Goal: Task Accomplishment & Management: Manage account settings

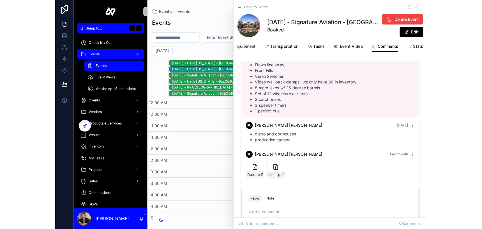
scroll to position [22, 0]
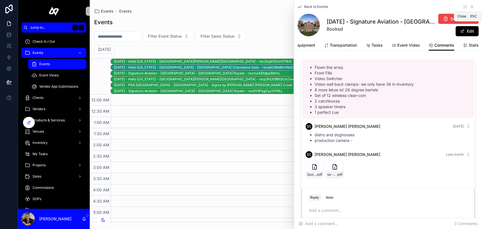
click at [362, 7] on icon "scrollable content" at bounding box center [472, 6] width 4 height 4
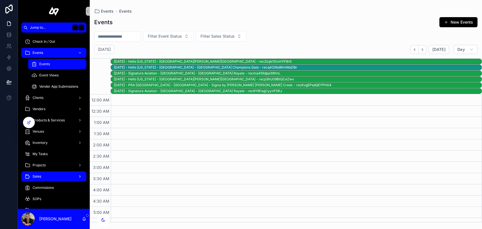
click at [62, 177] on div "Sales" at bounding box center [54, 176] width 58 height 9
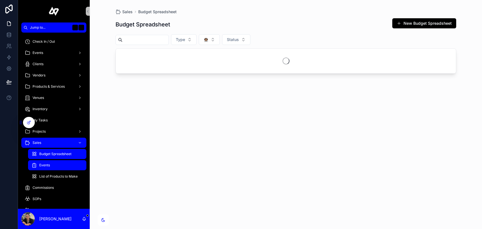
click at [58, 162] on div "Events" at bounding box center [57, 164] width 52 height 9
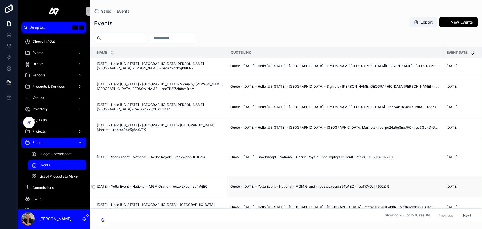
scroll to position [692, 0]
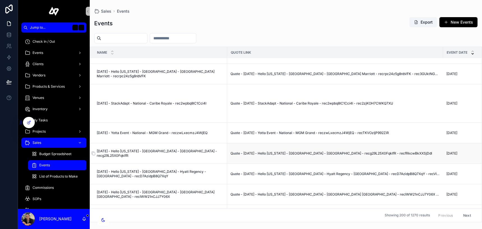
click at [176, 155] on span "[DATE] - Hello [US_STATE] - [GEOGRAPHIC_DATA] - [GEOGRAPHIC_DATA] - recg29L25X0…" at bounding box center [160, 153] width 127 height 9
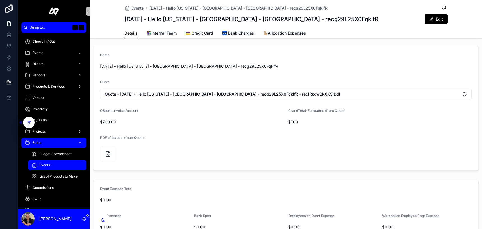
scroll to position [222, 0]
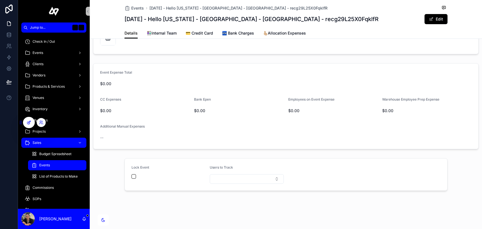
click at [30, 123] on icon at bounding box center [29, 122] width 4 height 4
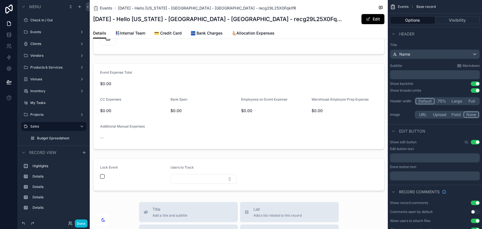
click at [162, 163] on div "scrollable content" at bounding box center [239, 174] width 298 height 37
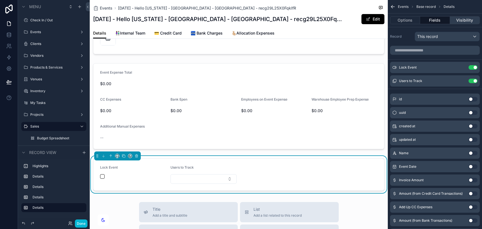
click at [362, 22] on button "Visibility" at bounding box center [465, 20] width 30 height 8
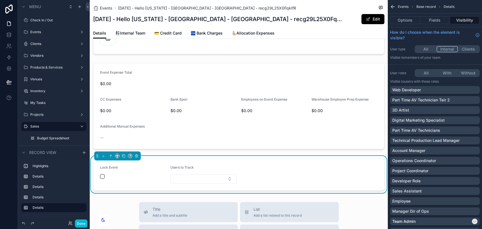
click at [362, 75] on button "With" at bounding box center [447, 73] width 21 height 6
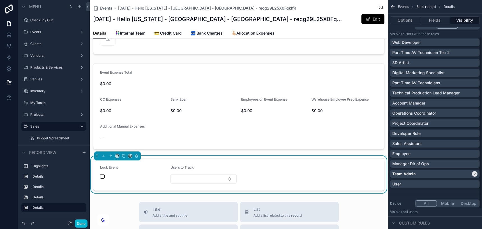
scroll to position [50, 0]
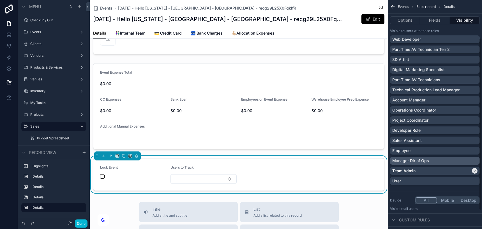
click at [362, 161] on div "Manager Dir of Ops" at bounding box center [434, 161] width 85 height 6
click at [79, 222] on button "Done" at bounding box center [81, 223] width 13 height 8
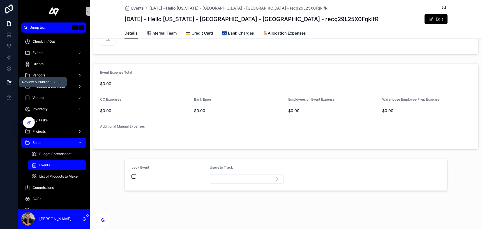
click at [11, 81] on button at bounding box center [9, 82] width 12 height 16
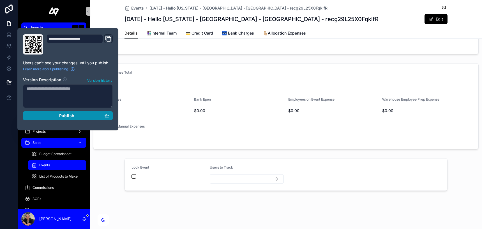
click at [52, 118] on div "Publish" at bounding box center [68, 115] width 82 height 5
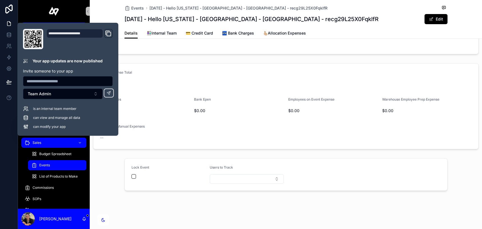
click at [166, 209] on div "Events 9/9/2025 - Hello Florida - Orlando - Sapphire Falls Resort - recg29L25X0…" at bounding box center [286, 3] width 392 height 450
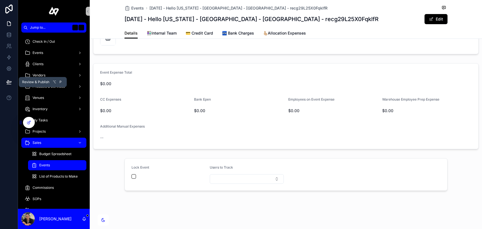
click at [6, 83] on icon at bounding box center [9, 82] width 6 height 6
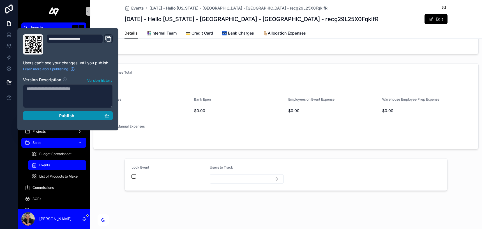
click at [52, 115] on div "Publish" at bounding box center [68, 115] width 82 height 5
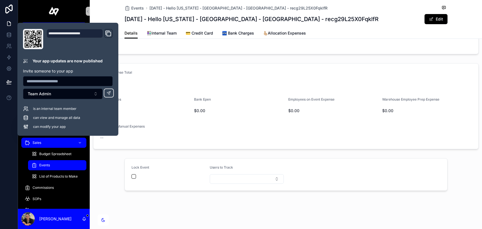
click at [118, 192] on div "Lock Event Users to Track" at bounding box center [286, 174] width 392 height 37
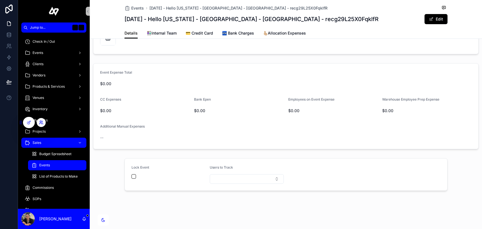
click at [41, 124] on icon at bounding box center [41, 122] width 4 height 4
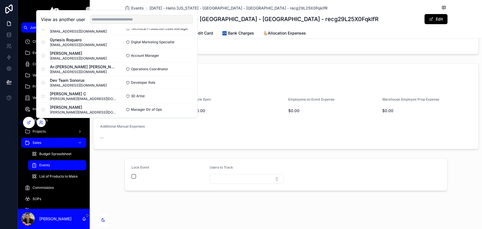
scroll to position [149, 0]
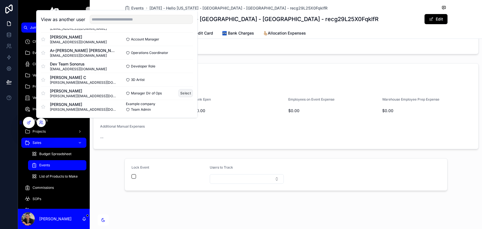
click at [189, 93] on button "Select" at bounding box center [185, 93] width 15 height 8
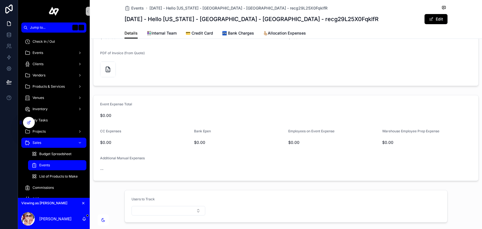
scroll to position [222, 0]
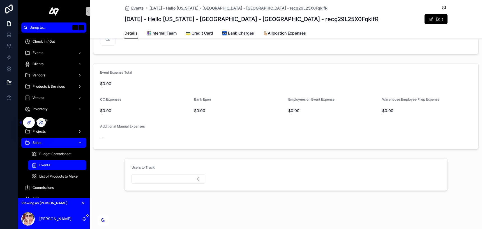
click at [41, 124] on icon at bounding box center [41, 122] width 4 height 4
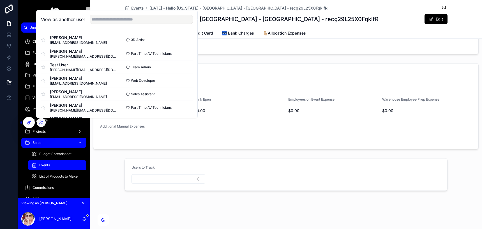
click at [29, 122] on icon at bounding box center [29, 122] width 2 height 2
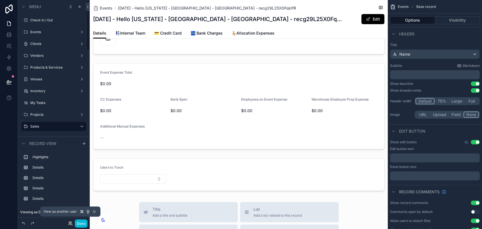
click at [70, 221] on icon at bounding box center [70, 223] width 4 height 4
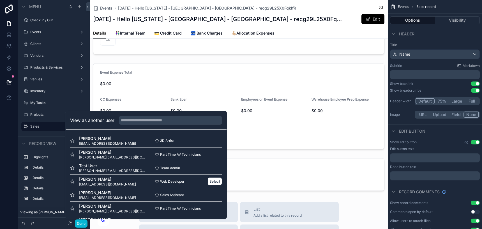
scroll to position [149, 0]
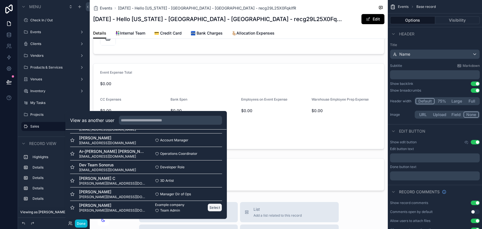
click at [216, 206] on button "Select" at bounding box center [214, 207] width 15 height 8
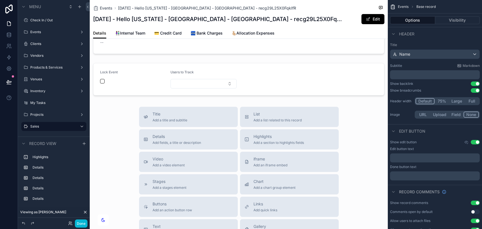
scroll to position [321, 0]
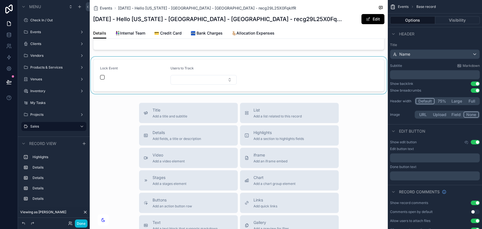
click at [272, 82] on div "scrollable content" at bounding box center [239, 75] width 298 height 37
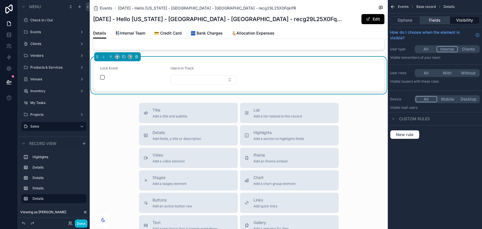
click at [433, 19] on button "Fields" at bounding box center [435, 20] width 30 height 8
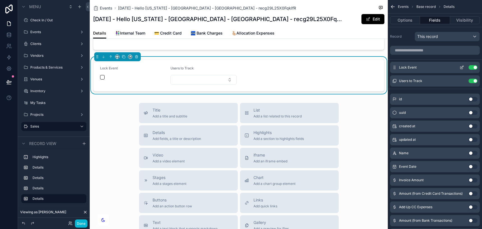
click at [462, 68] on icon "scrollable content" at bounding box center [462, 67] width 4 height 4
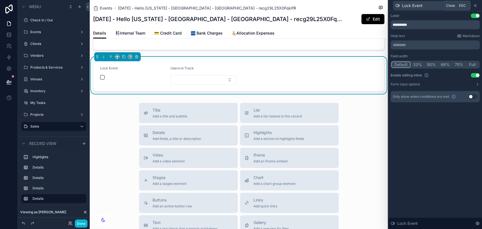
click at [476, 5] on icon at bounding box center [475, 5] width 4 height 4
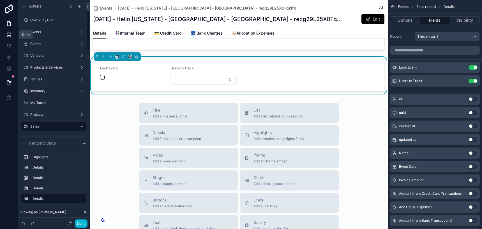
click at [9, 38] on link at bounding box center [9, 34] width 18 height 11
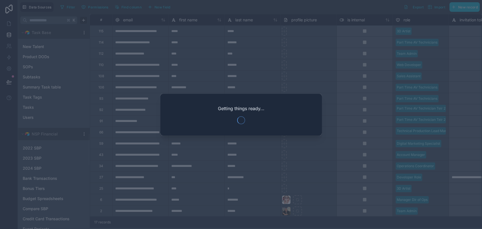
scroll to position [714, 0]
click at [201, 86] on div at bounding box center [241, 114] width 482 height 229
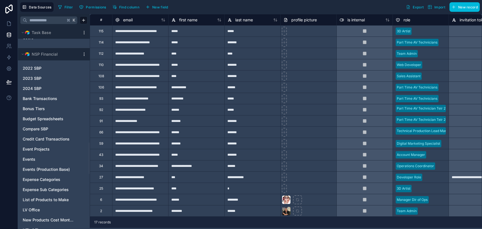
scroll to position [750, 0]
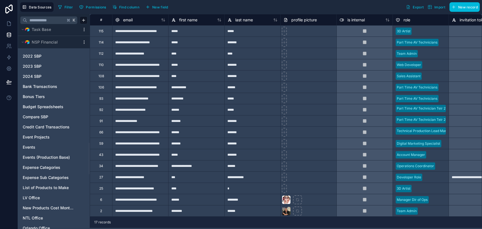
click at [41, 148] on link "Events" at bounding box center [48, 147] width 51 height 6
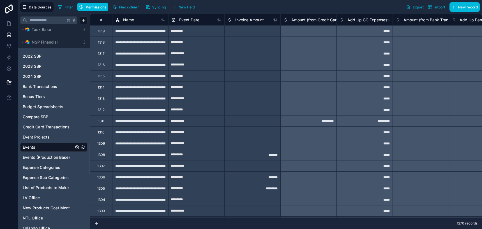
click at [100, 6] on span "Permissions" at bounding box center [96, 7] width 20 height 4
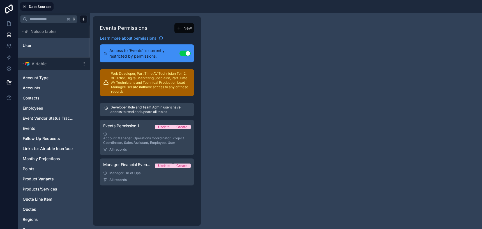
click at [153, 172] on div "Manager Dir of Ops" at bounding box center [146, 172] width 87 height 4
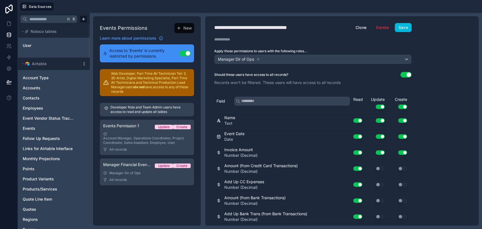
click at [254, 102] on input "text" at bounding box center [292, 100] width 116 height 9
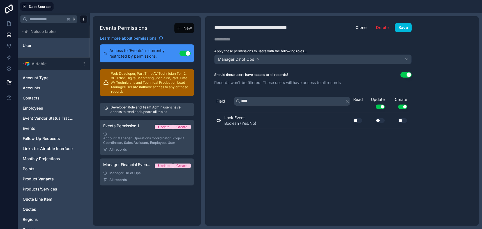
type input "****"
click at [356, 121] on button "Use setting" at bounding box center [357, 120] width 9 height 4
click at [379, 120] on button "Use setting" at bounding box center [380, 120] width 9 height 4
click at [408, 29] on button "Save" at bounding box center [403, 27] width 17 height 9
click at [403, 25] on button "Save" at bounding box center [403, 27] width 17 height 9
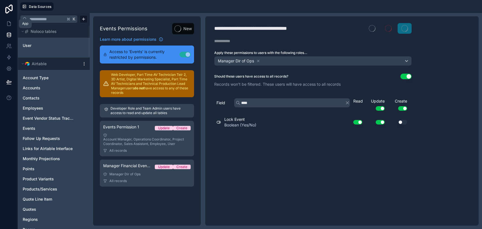
click at [8, 24] on icon at bounding box center [9, 24] width 6 height 6
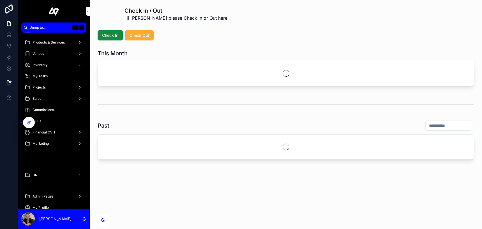
scroll to position [50, 0]
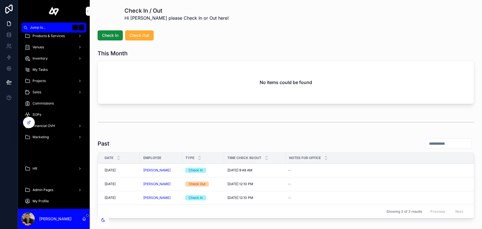
click at [59, 93] on div "Sales" at bounding box center [54, 91] width 58 height 9
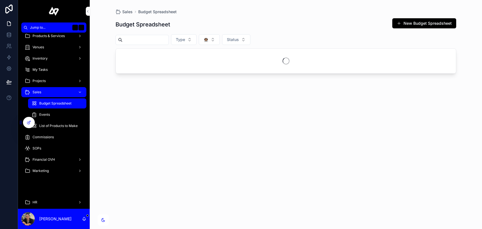
click at [58, 118] on div "Events" at bounding box center [57, 114] width 52 height 9
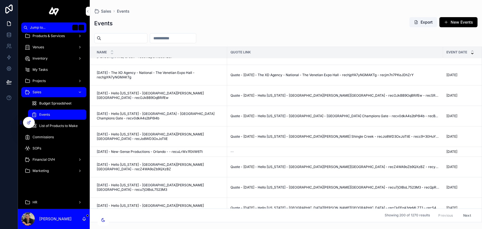
scroll to position [552, 0]
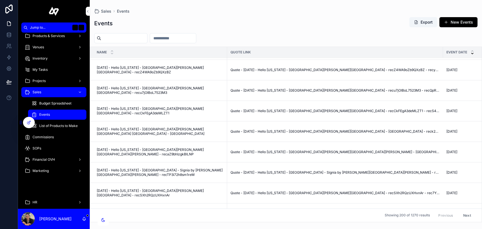
click at [166, 147] on td "9/16/2025 - Hello Florida - Orlando - JW Marriott Orlando Bonnet Creek Resort &…" at bounding box center [158, 152] width 137 height 20
click at [166, 147] on span "[DATE] - Hello [US_STATE] - [GEOGRAPHIC_DATA][PERSON_NAME][GEOGRAPHIC_DATA][PER…" at bounding box center [160, 151] width 127 height 9
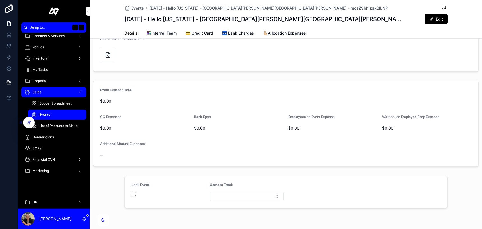
scroll to position [222, 0]
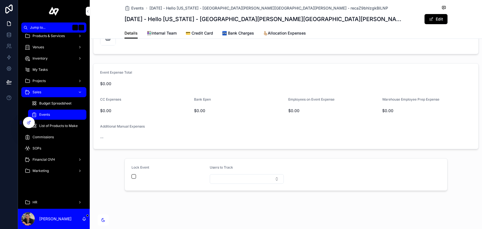
click at [0, 0] on icon at bounding box center [0, 0] width 0 height 0
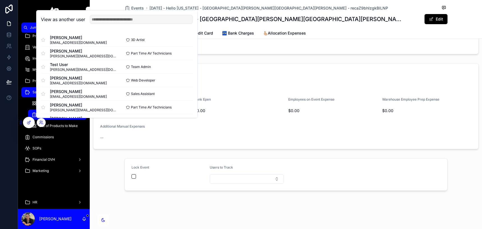
scroll to position [149, 0]
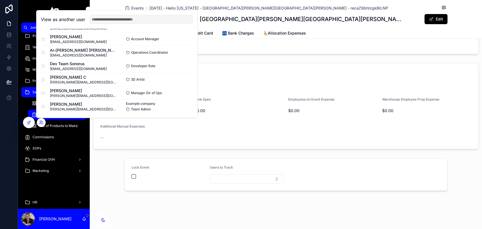
click at [0, 0] on button "Select" at bounding box center [0, 0] width 0 height 0
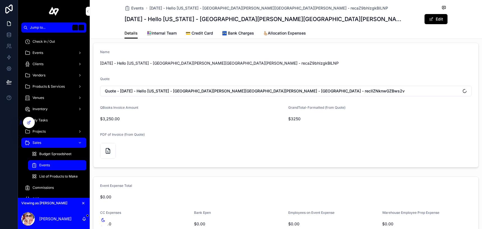
scroll to position [222, 0]
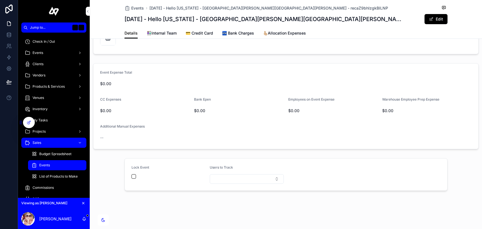
click at [0, 0] on icon at bounding box center [0, 0] width 0 height 0
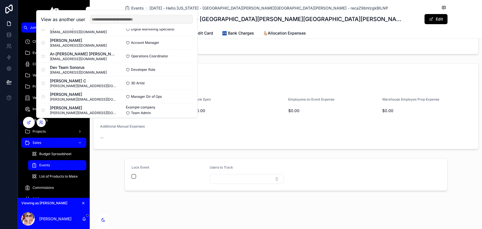
scroll to position [146, 0]
click at [0, 0] on button "Select" at bounding box center [0, 0] width 0 height 0
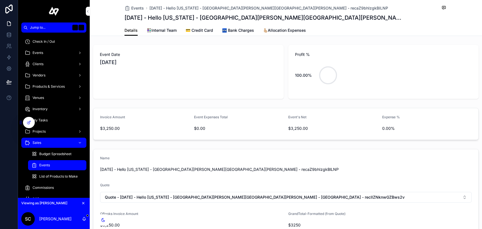
click at [206, 30] on span "💳 Credit Card" at bounding box center [199, 30] width 27 height 6
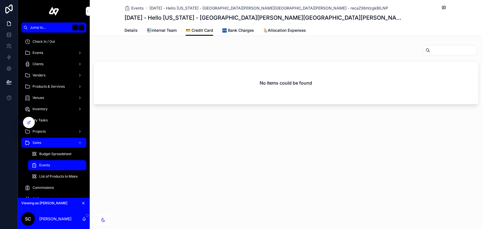
click at [235, 30] on span "🏧 Bank Charges" at bounding box center [238, 30] width 32 height 6
click at [135, 29] on span "Details" at bounding box center [130, 30] width 13 height 6
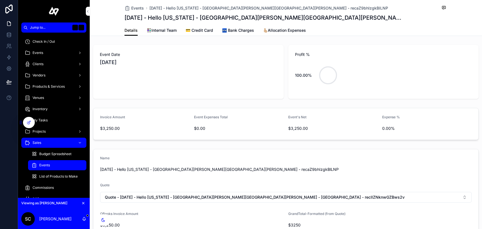
click at [0, 0] on icon at bounding box center [0, 0] width 0 height 0
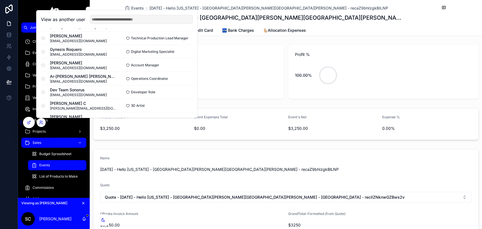
scroll to position [149, 0]
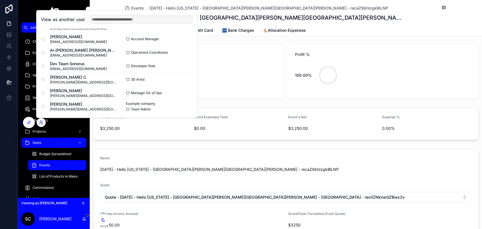
click at [0, 0] on button "Select" at bounding box center [0, 0] width 0 height 0
